Goal: Information Seeking & Learning: Learn about a topic

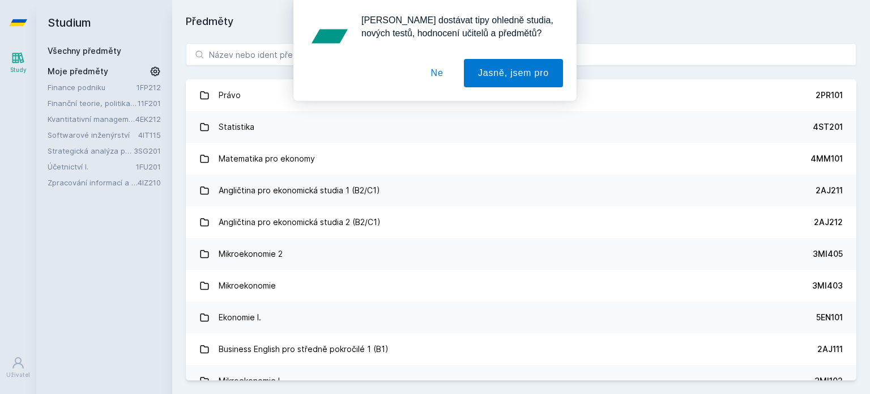
click at [73, 186] on link "Zpracování informací a znalostí" at bounding box center [93, 182] width 90 height 11
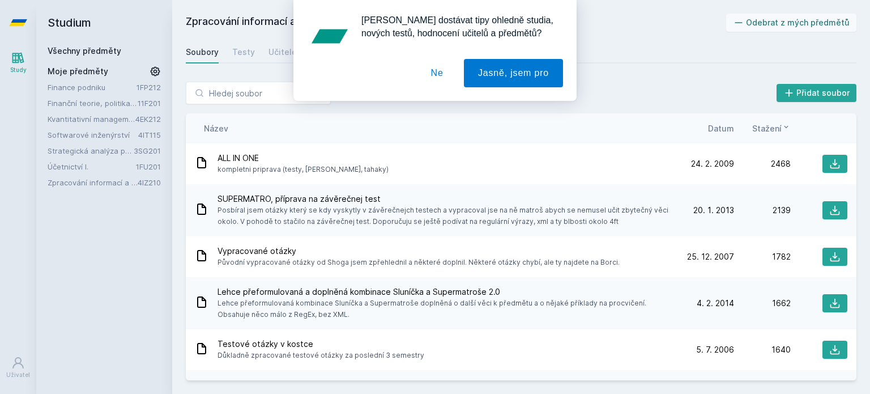
click at [236, 47] on div "[PERSON_NAME] dostávat tipy ohledně studia, nových testů, hodnocení učitelů a p…" at bounding box center [435, 50] width 870 height 101
click at [249, 59] on div "[PERSON_NAME] dostávat tipy ohledně studia, nových testů, hodnocení učitelů a p…" at bounding box center [435, 50] width 870 height 101
click at [238, 52] on div "[PERSON_NAME] dostávat tipy ohledně studia, nových testů, hodnocení učitelů a p…" at bounding box center [435, 50] width 870 height 101
click at [433, 72] on button "Ne" at bounding box center [437, 73] width 41 height 28
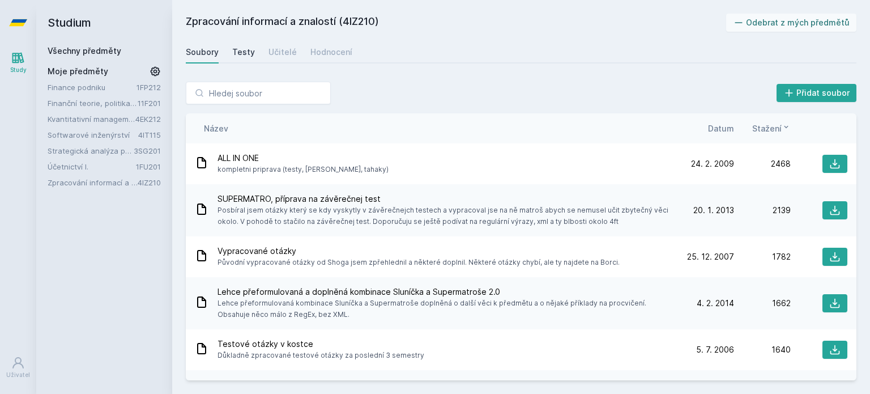
click at [236, 50] on div "Testy" at bounding box center [243, 51] width 23 height 11
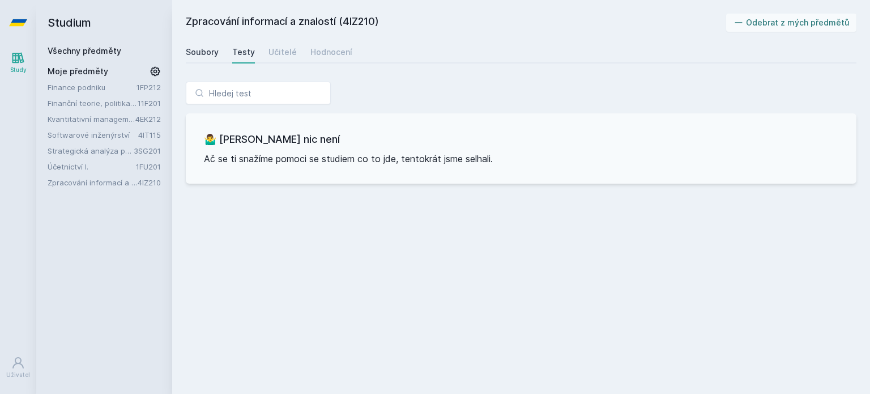
click at [213, 49] on div "Soubory" at bounding box center [202, 51] width 33 height 11
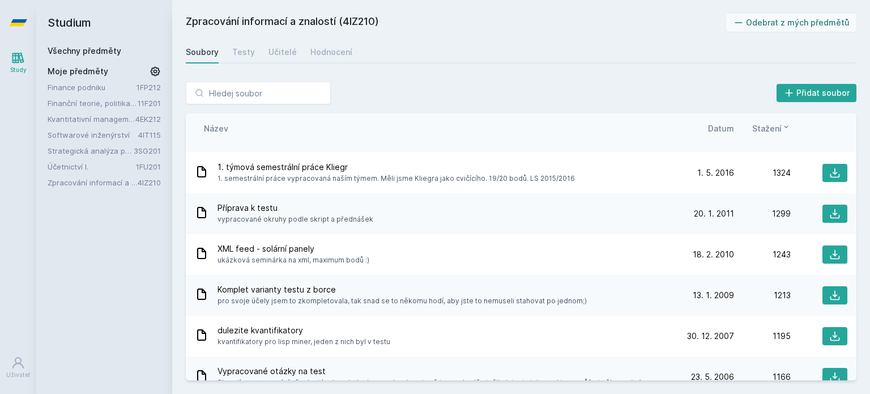
click at [720, 123] on span "Datum" at bounding box center [721, 128] width 26 height 12
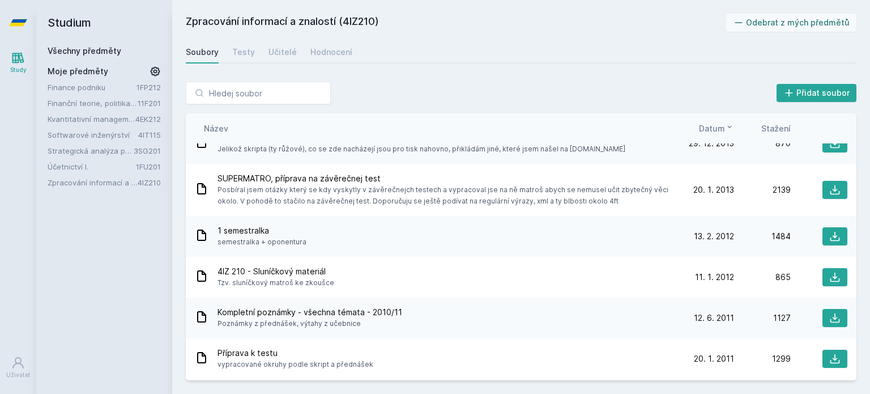
scroll to position [1015, 0]
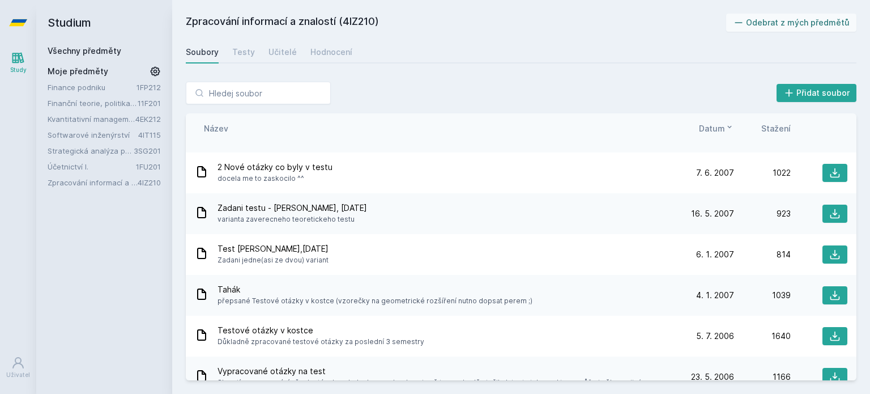
click at [725, 124] on icon at bounding box center [729, 126] width 9 height 9
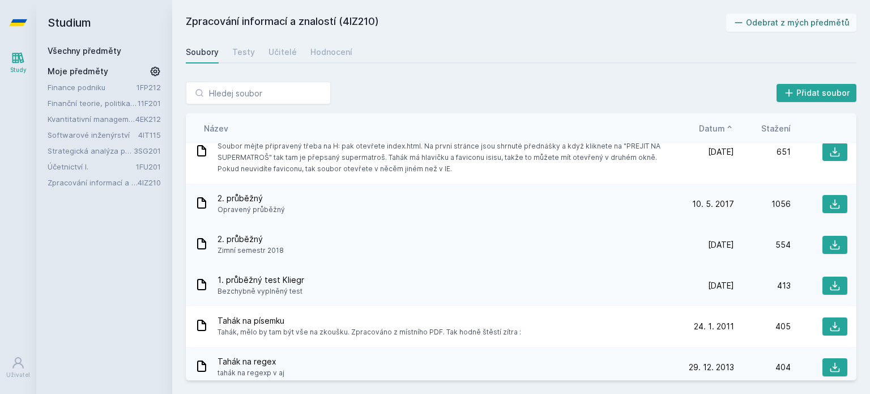
scroll to position [2427, 0]
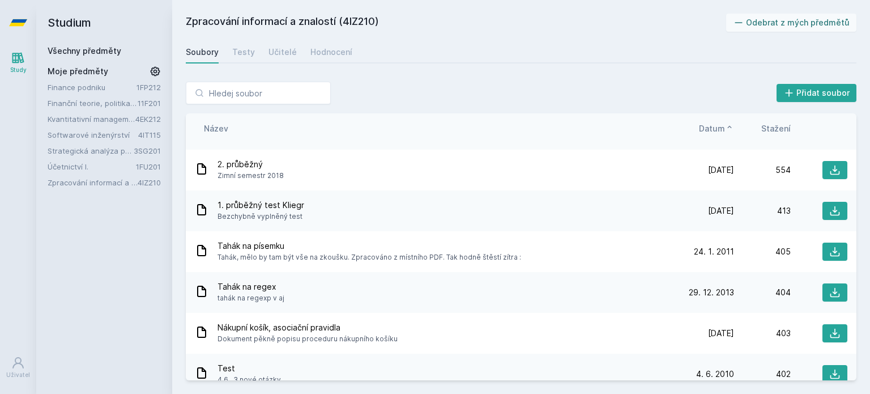
click at [714, 126] on span "Datum" at bounding box center [712, 128] width 26 height 12
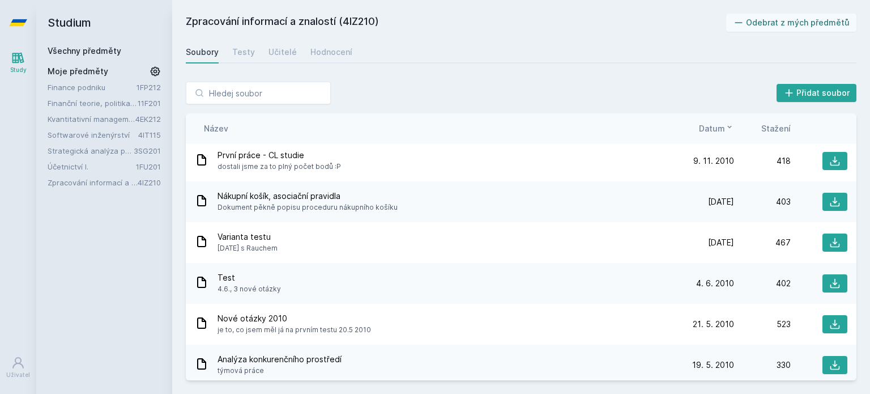
click at [714, 126] on span "Datum" at bounding box center [712, 128] width 26 height 12
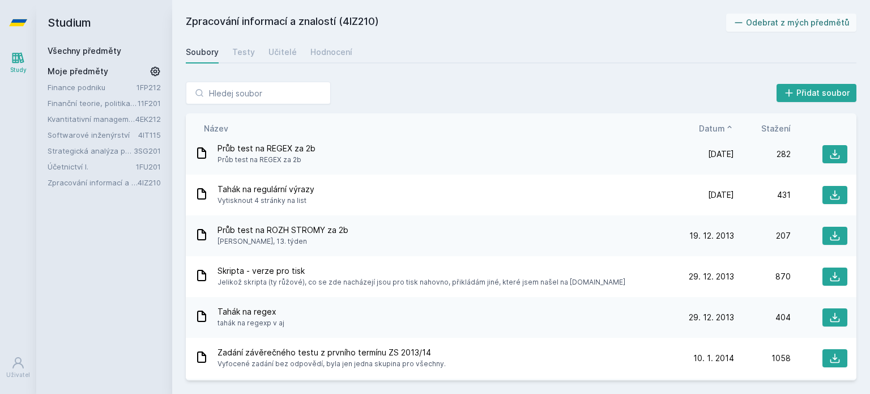
click at [714, 126] on span "Datum" at bounding box center [712, 128] width 26 height 12
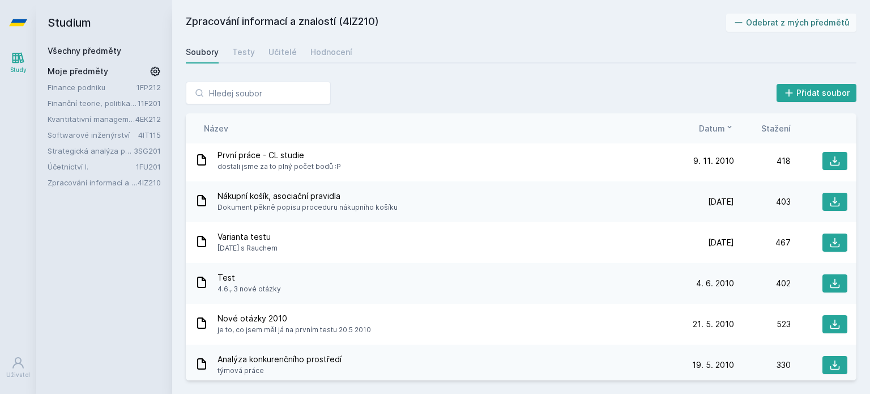
click at [714, 126] on span "Datum" at bounding box center [712, 128] width 26 height 12
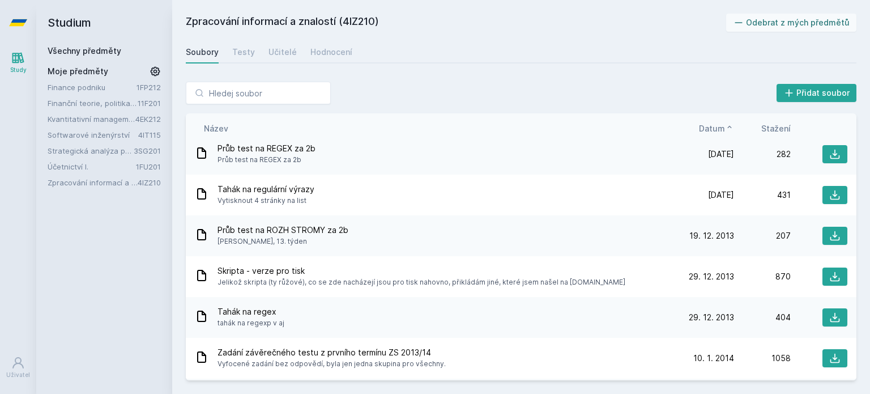
click at [714, 126] on span "Datum" at bounding box center [712, 128] width 26 height 12
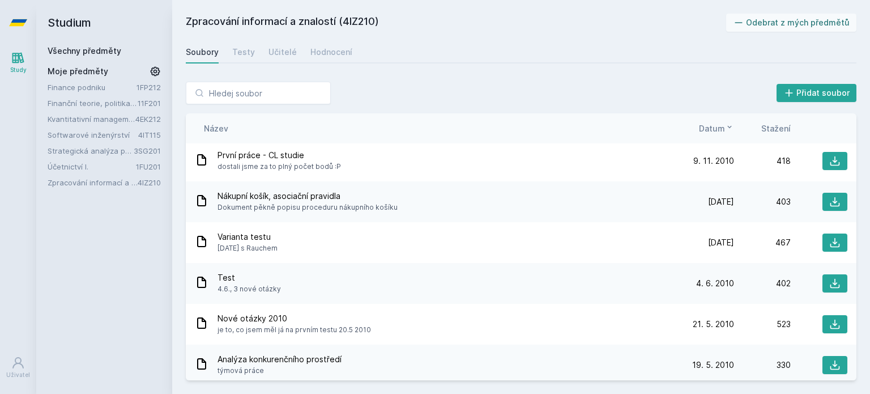
click at [714, 126] on span "Datum" at bounding box center [712, 128] width 26 height 12
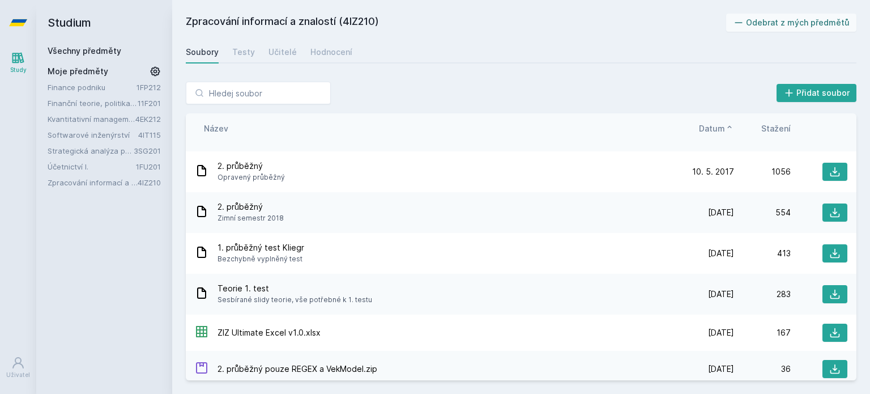
scroll to position [3240, 0]
click at [830, 249] on icon at bounding box center [835, 254] width 10 height 10
